Goal: Navigation & Orientation: Find specific page/section

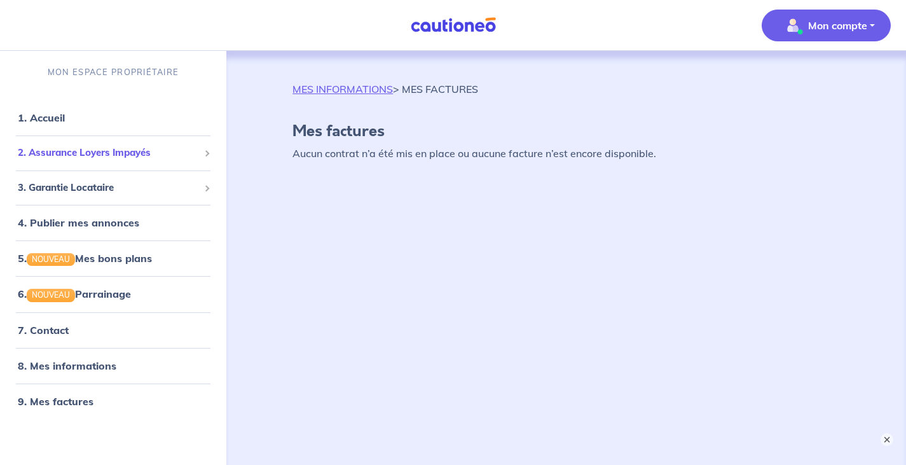
click at [103, 156] on span "2. Assurance Loyers Impayés" at bounding box center [108, 153] width 181 height 15
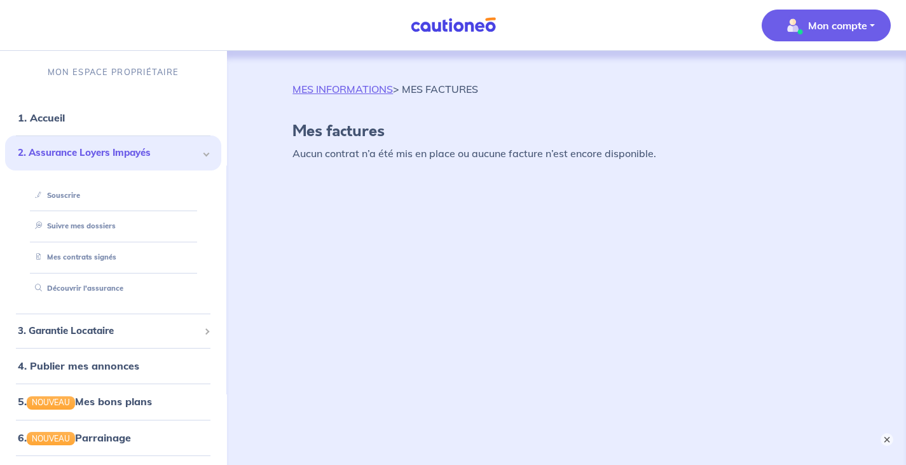
click at [324, 193] on div "MES INFORMATIONS > MES FACTURES Mes factures Aucun contrat n’a été mis en place…" at bounding box center [566, 245] width 608 height 388
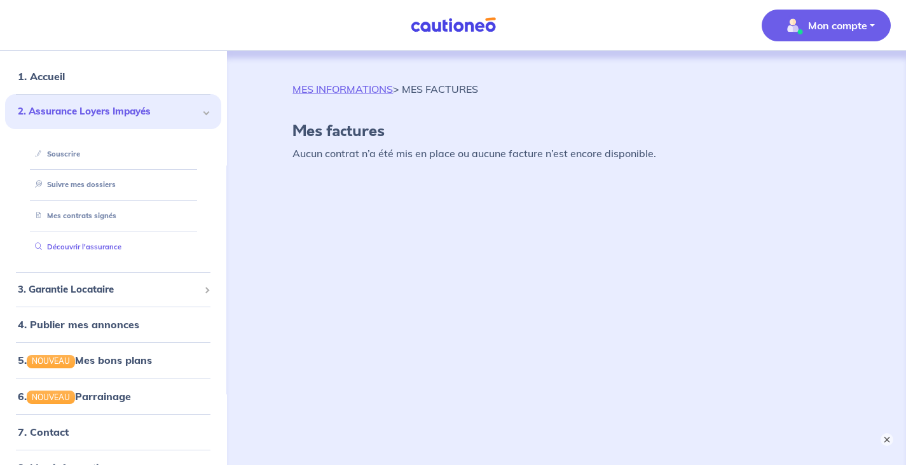
scroll to position [64, 0]
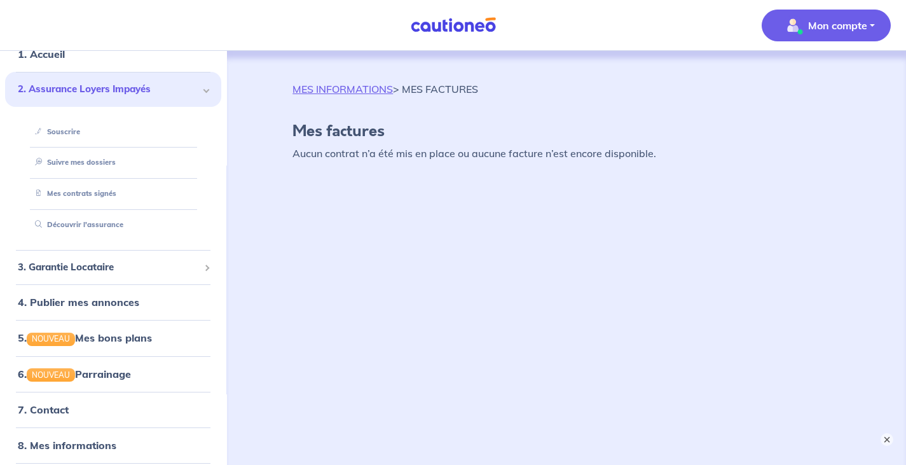
click at [203, 88] on span at bounding box center [206, 89] width 6 height 6
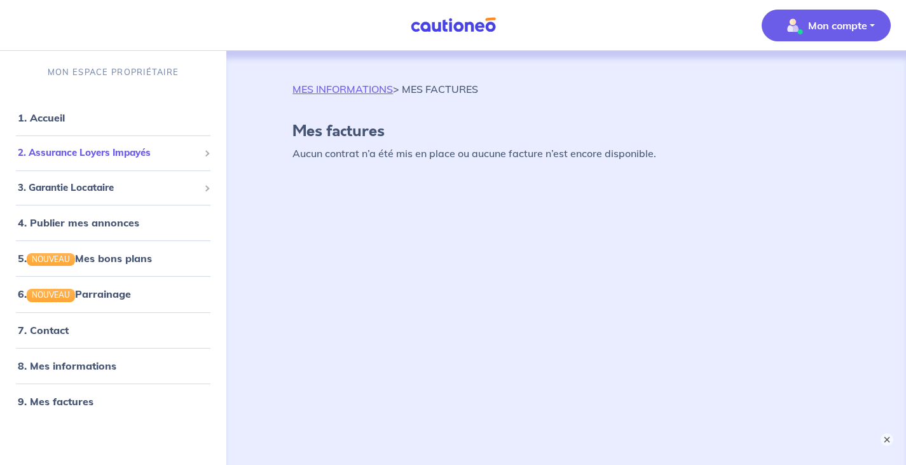
scroll to position [0, 0]
click at [141, 256] on link "5. NOUVEAU Mes bons plans" at bounding box center [84, 258] width 132 height 13
click at [74, 150] on span "2. Assurance Loyers Impayés" at bounding box center [108, 153] width 181 height 15
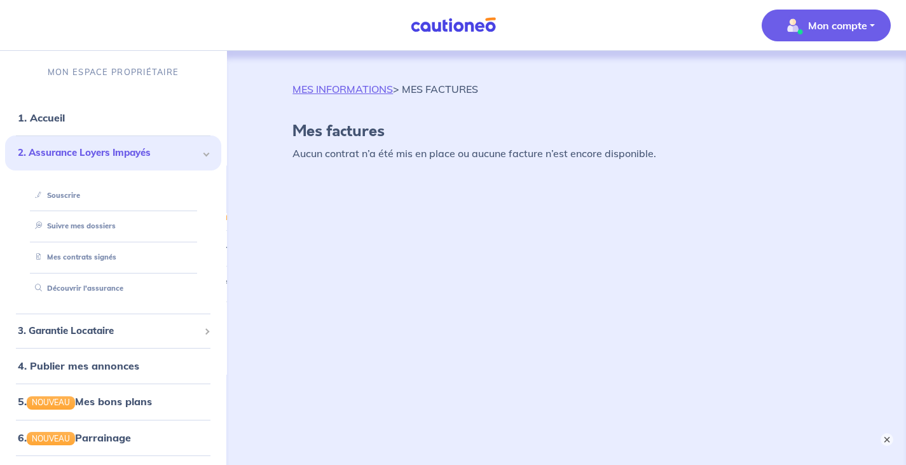
click at [74, 149] on span "2. Assurance Loyers Impayés" at bounding box center [108, 153] width 181 height 15
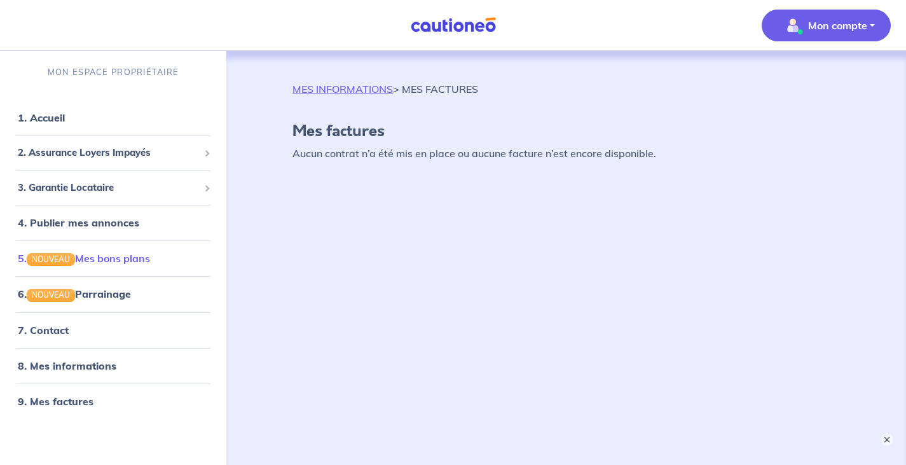
click at [119, 261] on link "5. NOUVEAU Mes bons plans" at bounding box center [84, 258] width 132 height 13
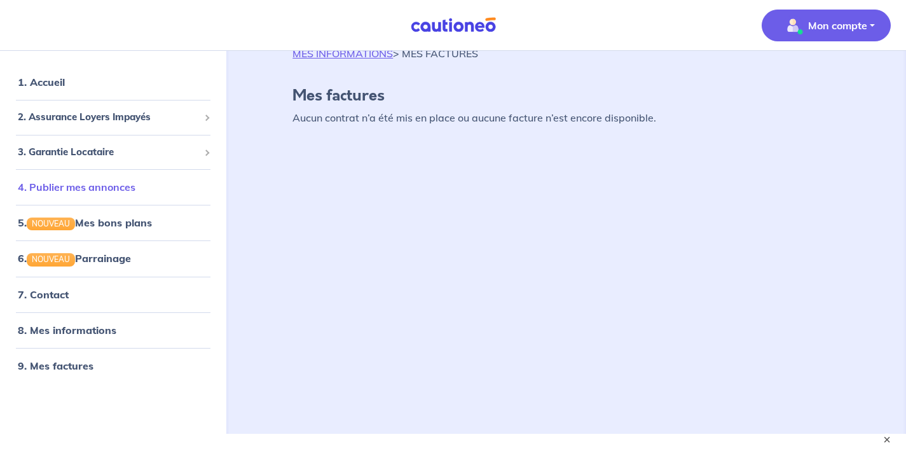
scroll to position [55, 0]
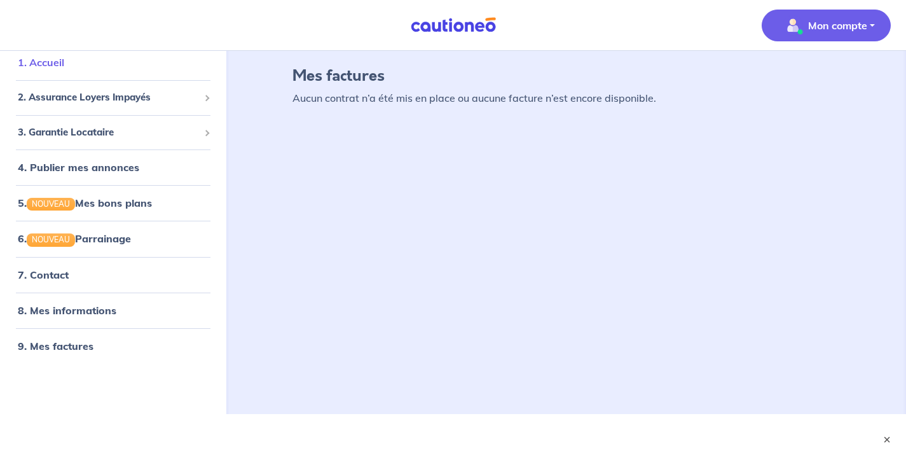
click at [62, 64] on link "1. Accueil" at bounding box center [41, 62] width 46 height 13
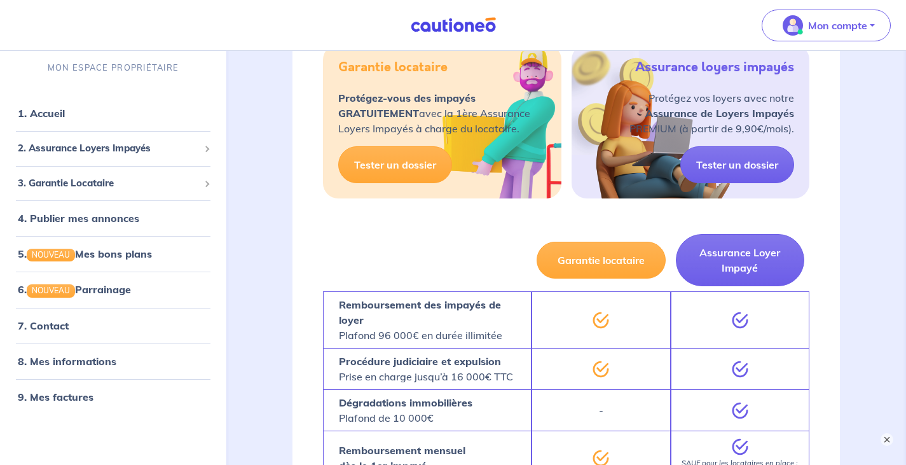
scroll to position [256, 0]
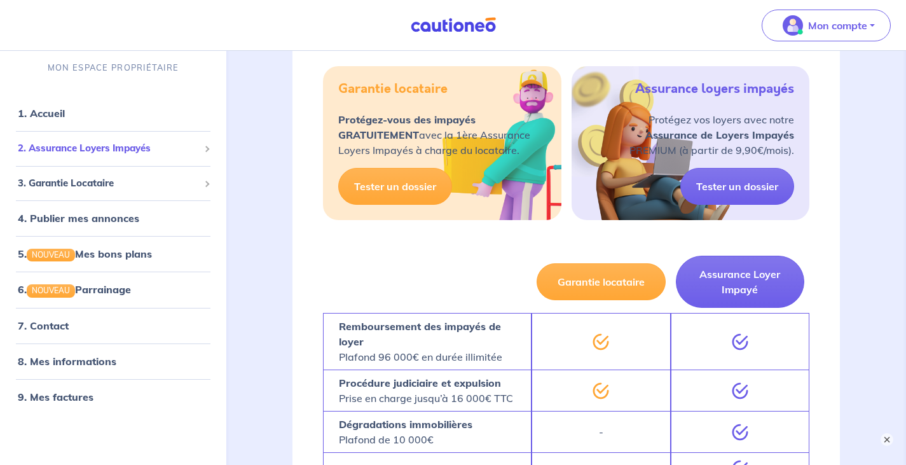
click at [135, 150] on span "2. Assurance Loyers Impayés" at bounding box center [108, 148] width 181 height 15
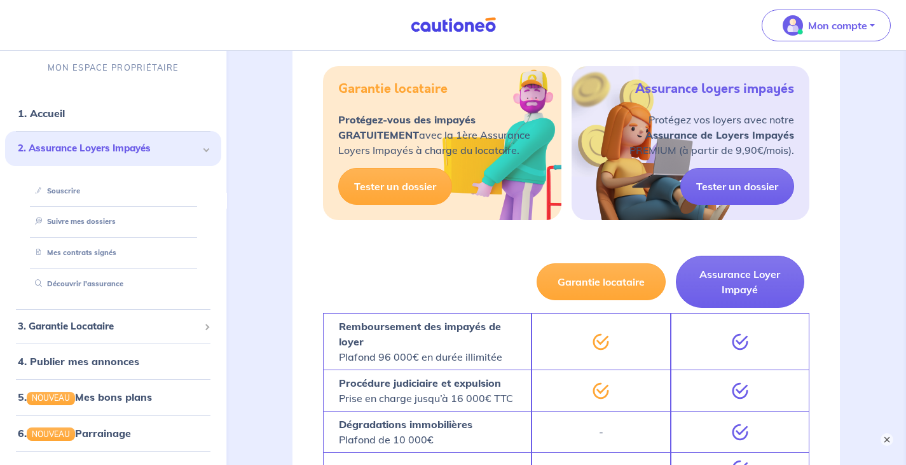
click at [189, 149] on span "2. Assurance Loyers Impayés" at bounding box center [108, 148] width 181 height 15
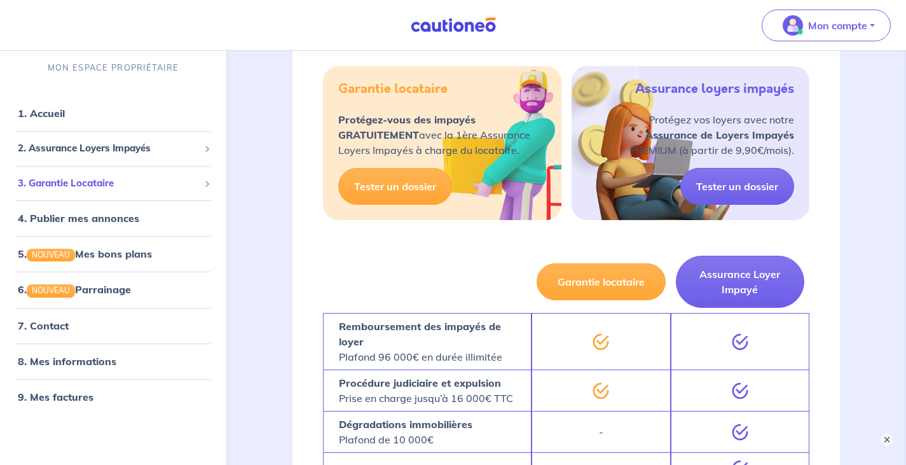
click at [108, 185] on span "3. Garantie Locataire" at bounding box center [108, 183] width 181 height 15
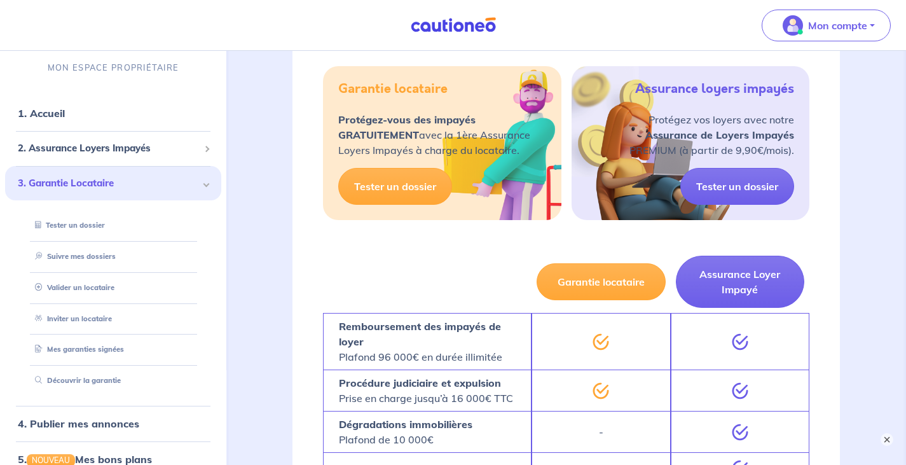
click at [191, 179] on div "3. Garantie Locataire" at bounding box center [113, 183] width 216 height 35
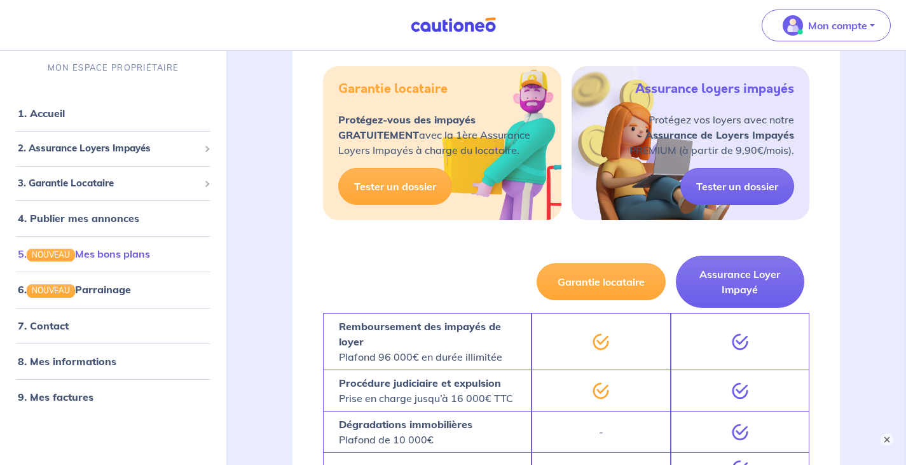
click at [113, 254] on link "5. NOUVEAU Mes bons plans" at bounding box center [84, 253] width 132 height 13
